Goal: Transaction & Acquisition: Purchase product/service

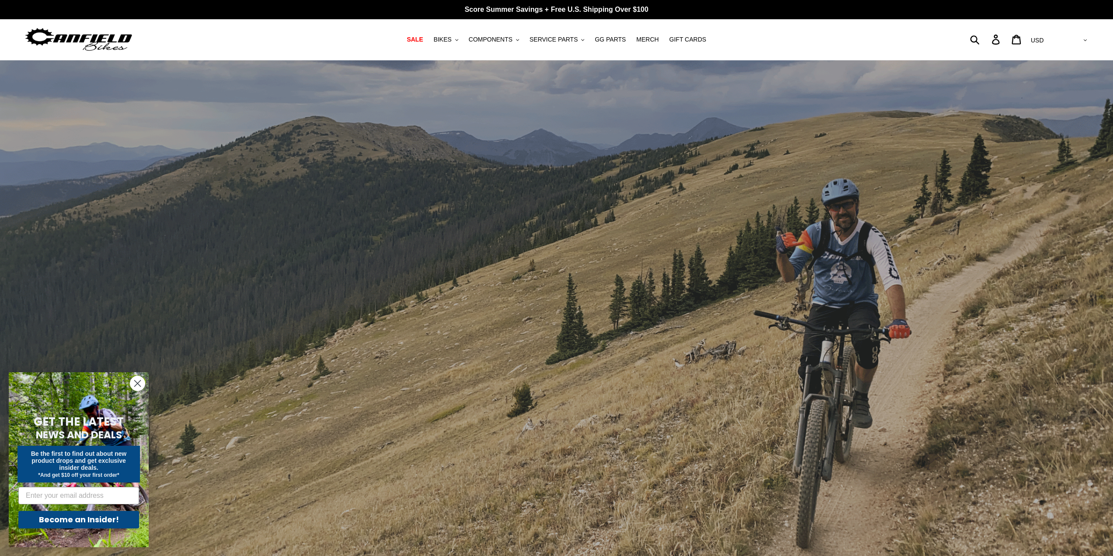
click at [136, 381] on circle "Close dialog" at bounding box center [137, 383] width 14 height 14
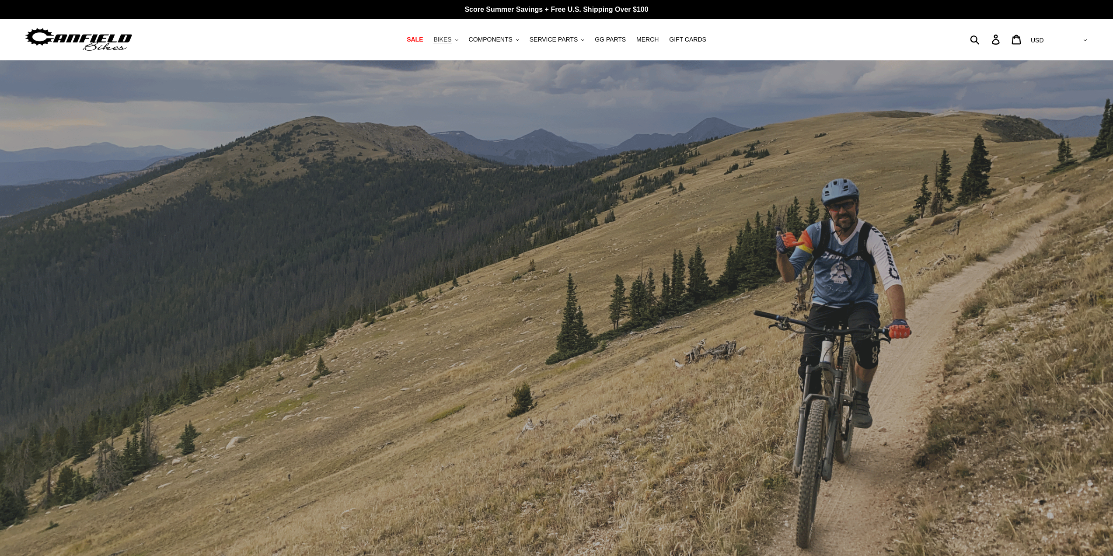
click at [452, 37] on span "BIKES" at bounding box center [443, 39] width 18 height 7
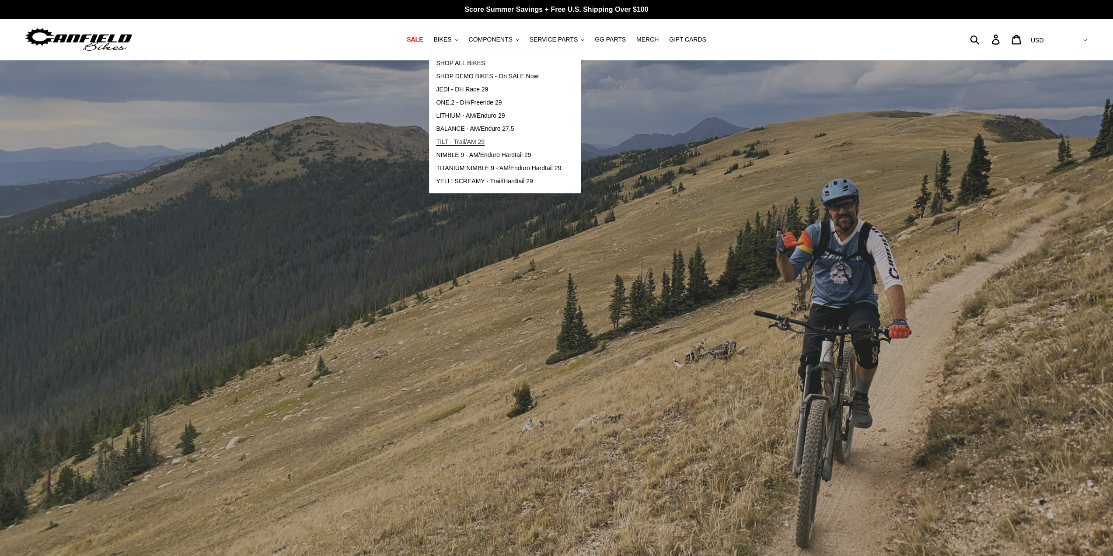
click at [459, 140] on span "TILT - Trail/AM 29" at bounding box center [460, 141] width 49 height 7
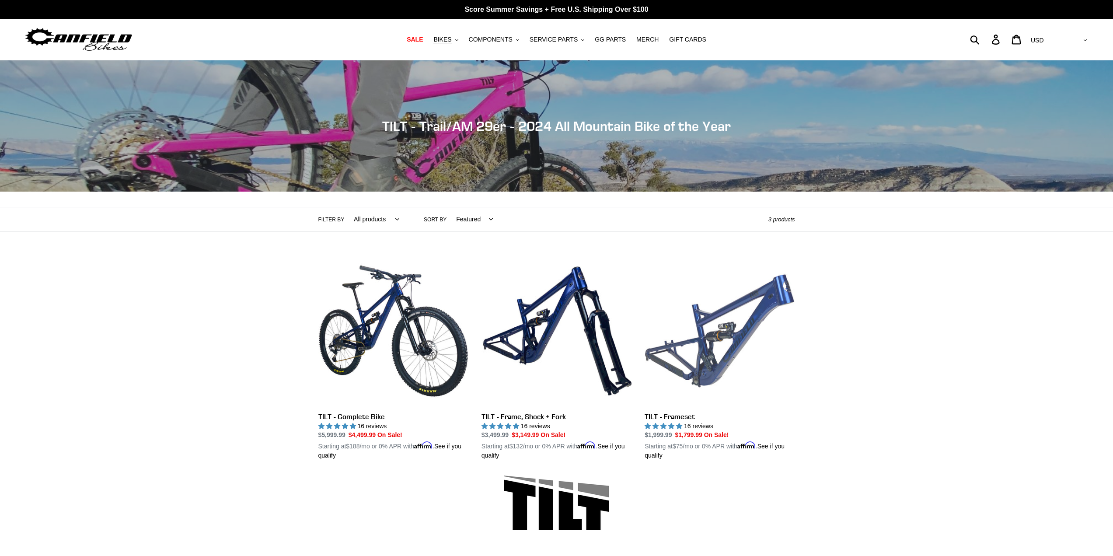
click at [724, 325] on link "TILT - Frameset" at bounding box center [720, 358] width 150 height 205
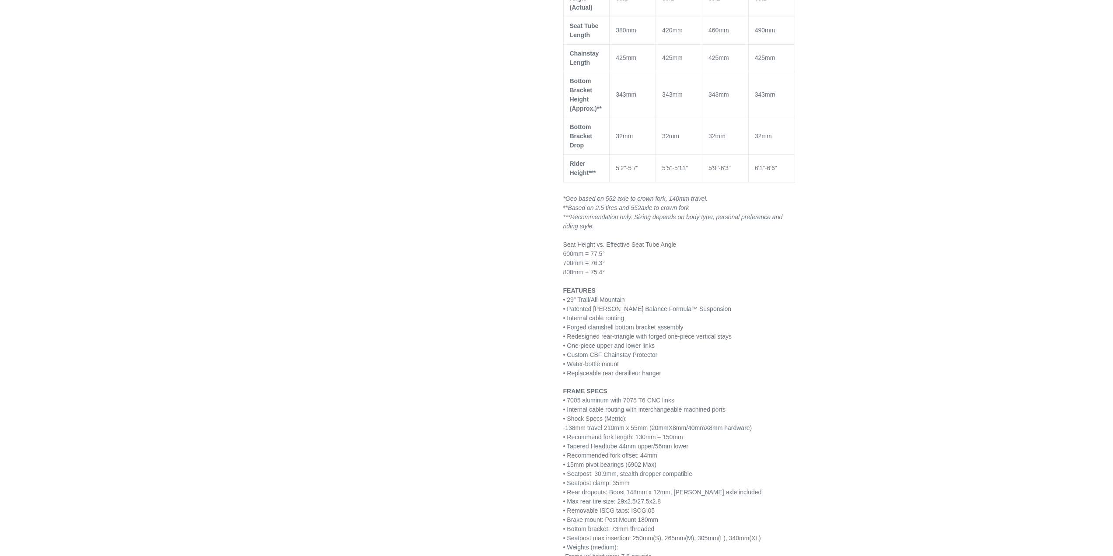
scroll to position [933, 0]
